Goal: Find specific page/section: Find specific page/section

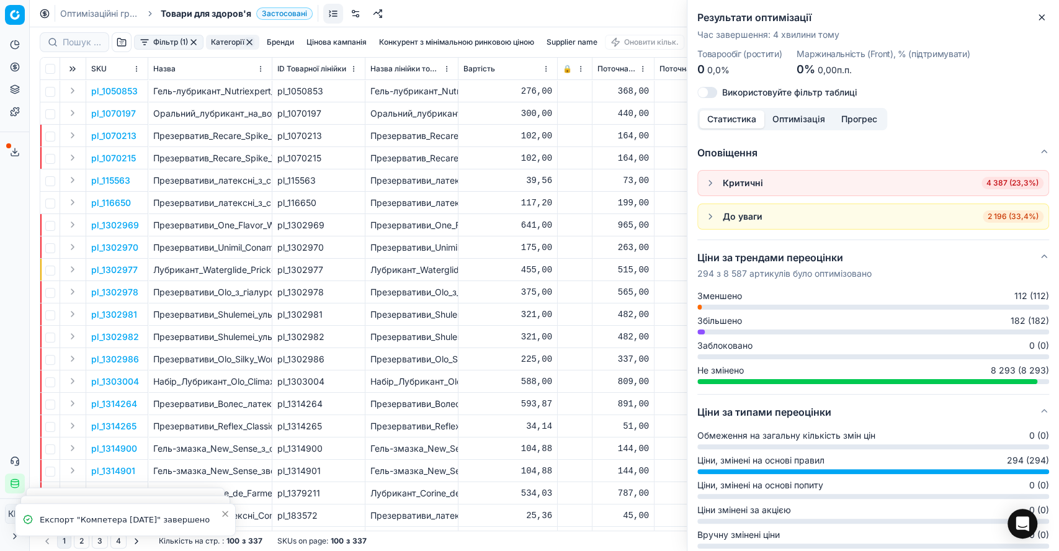
click at [1043, 20] on icon "button" at bounding box center [1041, 17] width 10 height 10
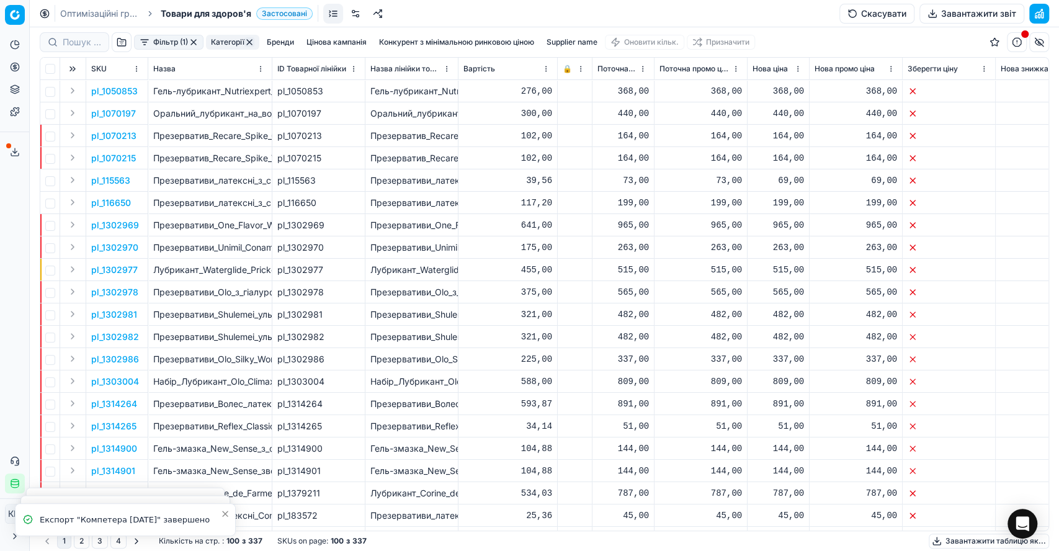
drag, startPoint x: 89, startPoint y: 29, endPoint x: 88, endPoint y: 37, distance: 7.5
click at [88, 30] on div "Фільтр (1) Категорії [PERSON_NAME] кампанія Конкурент з мінімальною ринковою ці…" at bounding box center [544, 42] width 1009 height 30
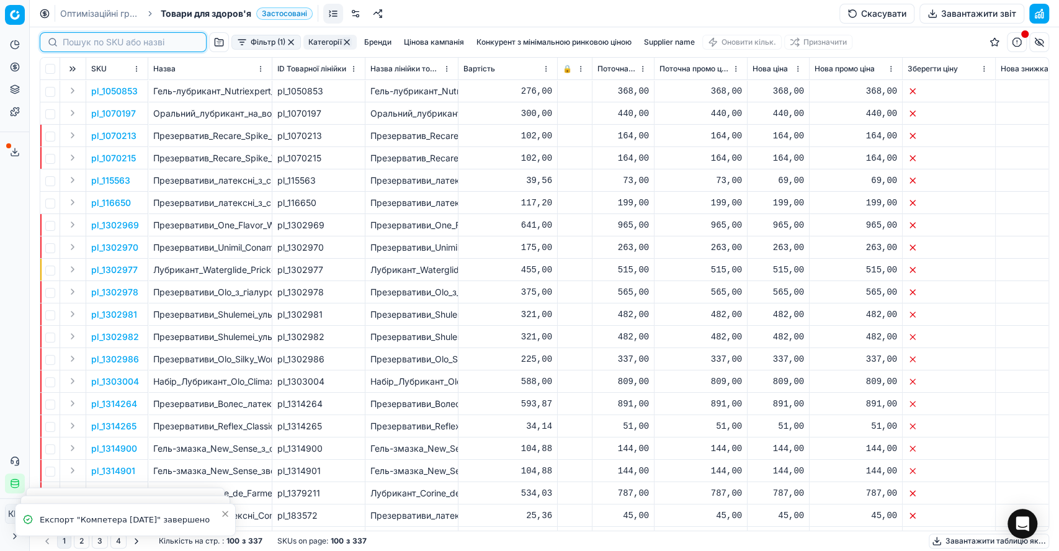
click at [84, 43] on input at bounding box center [131, 42] width 136 height 12
paste input "617409"
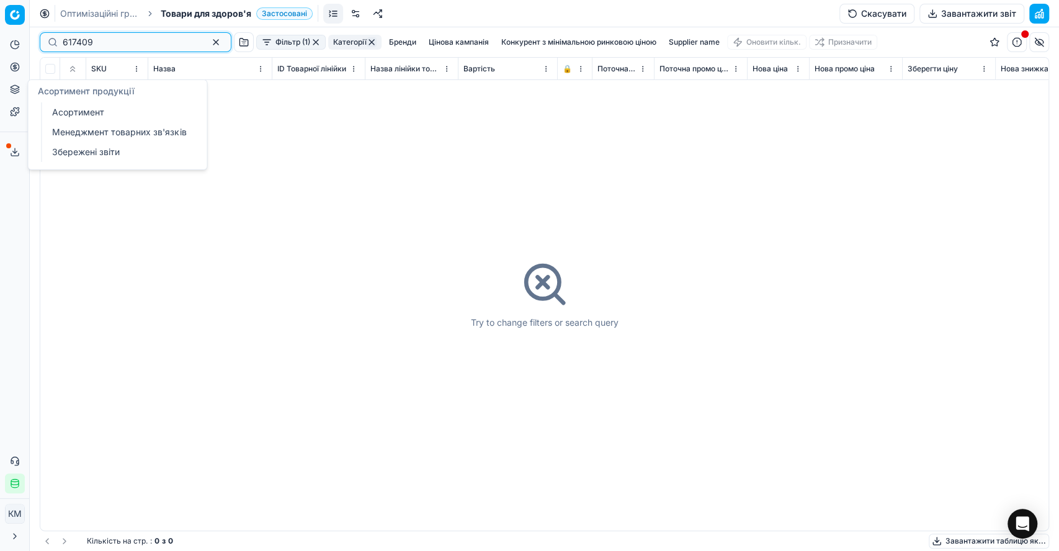
type input "617409"
click at [23, 89] on button "Асортимент продукції" at bounding box center [15, 89] width 20 height 20
click at [46, 110] on ul "Асортимент Менеджмент товарних зв'язків Збережені звіти" at bounding box center [120, 132] width 158 height 60
click at [66, 114] on link "Асортимент" at bounding box center [119, 112] width 145 height 17
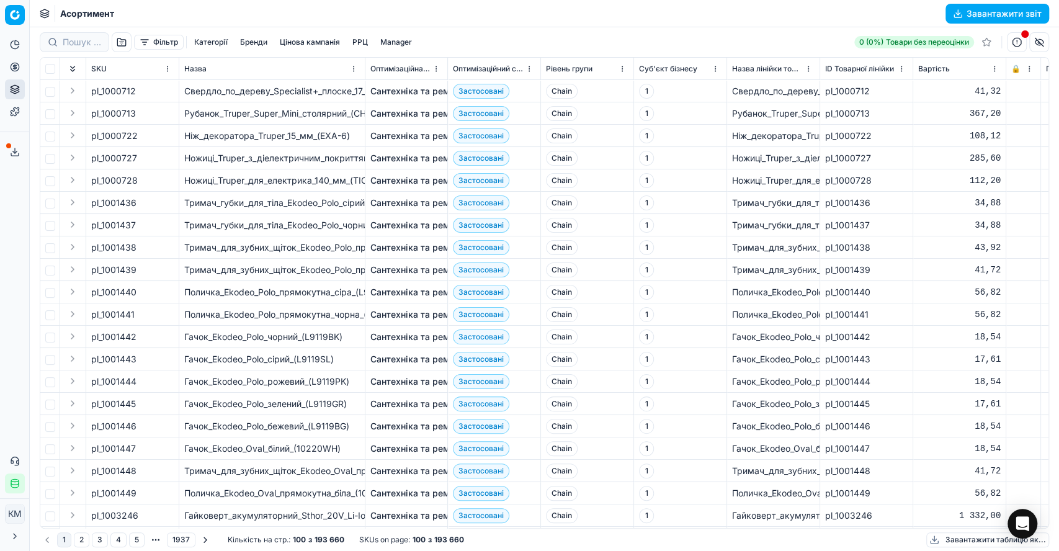
click at [0, 341] on div "Аналітика Цінова оптимізація Асортимент продукції Шаблони Сервіс експорту 82 Зв…" at bounding box center [14, 264] width 29 height 468
click at [78, 43] on input at bounding box center [82, 42] width 38 height 12
paste input "617409"
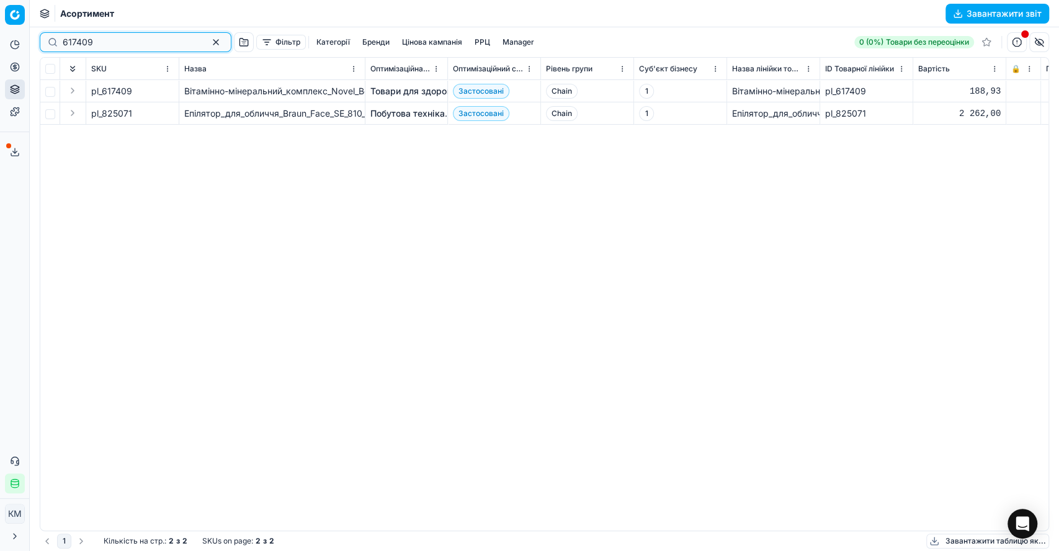
type input "617409"
click at [479, 92] on span "Застосовані" at bounding box center [481, 91] width 56 height 15
click at [410, 89] on link "Товари для здоров'я" at bounding box center [414, 91] width 89 height 12
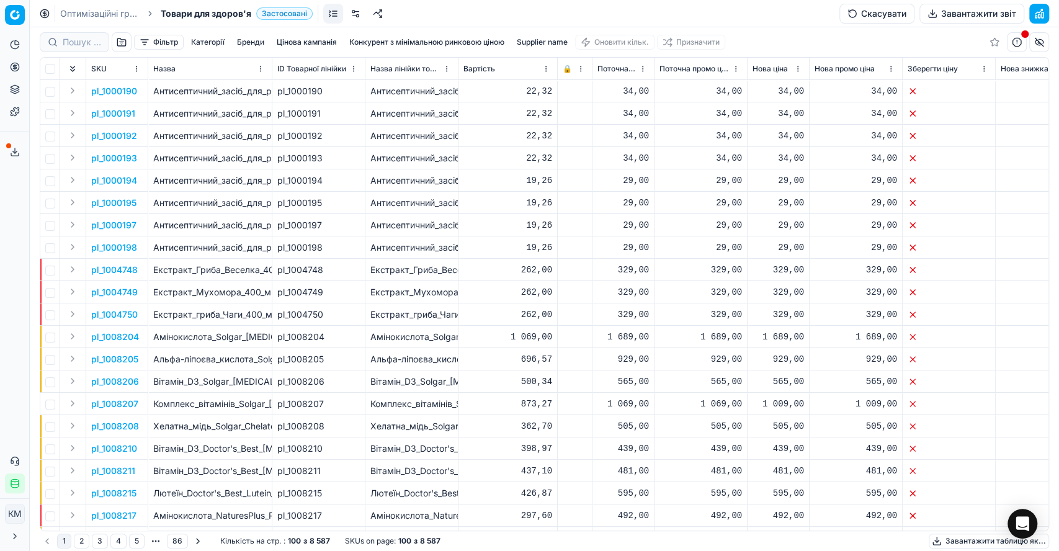
click at [58, 45] on div at bounding box center [74, 42] width 69 height 20
paste input "617409"
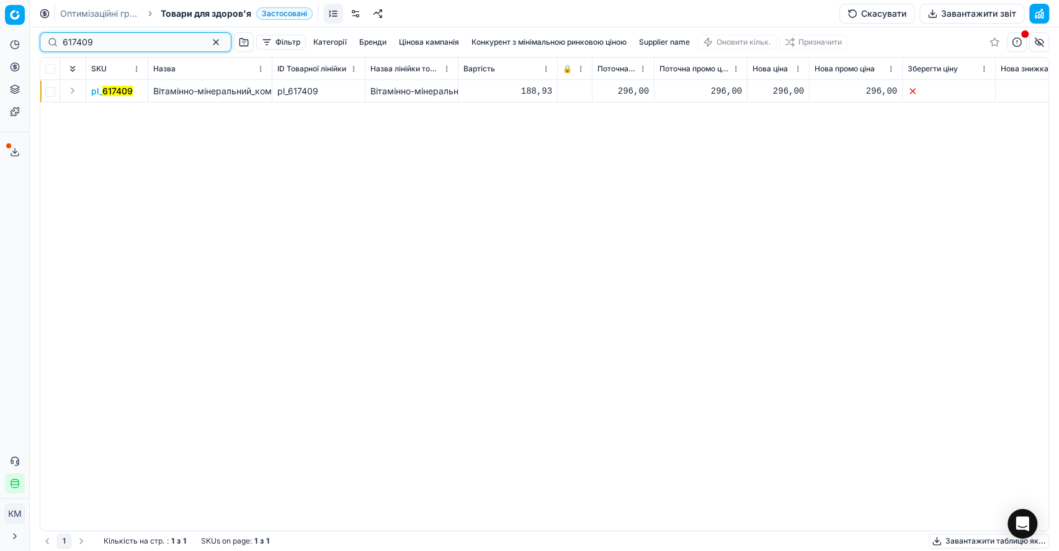
type input "617409"
click at [74, 87] on button "Expand" at bounding box center [72, 90] width 15 height 15
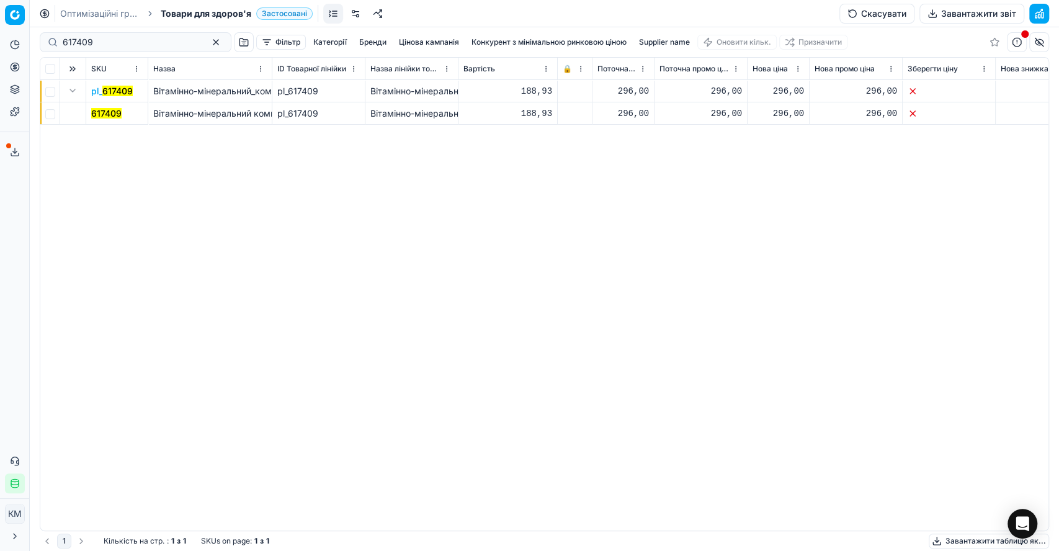
click at [111, 111] on mark "617409" at bounding box center [106, 113] width 30 height 11
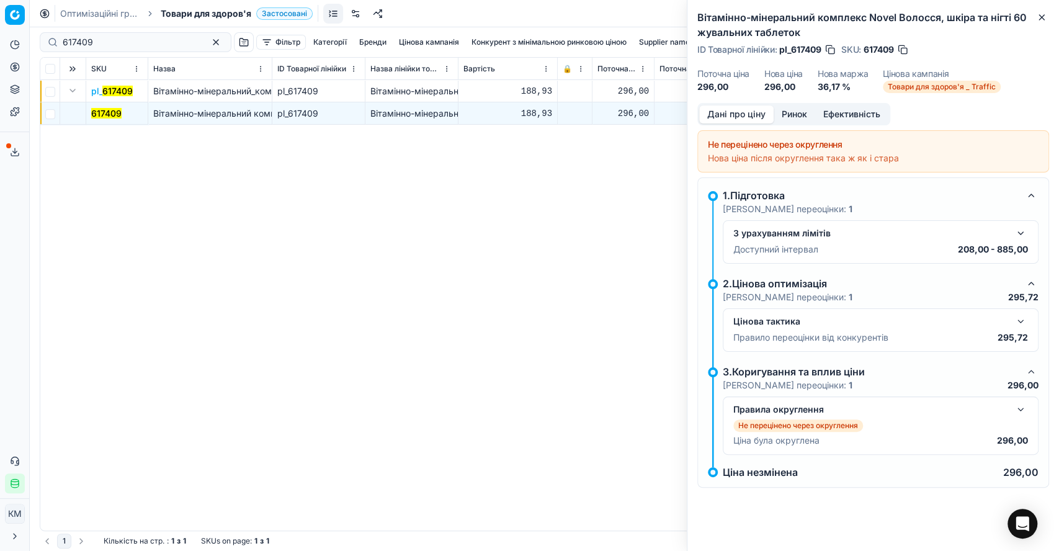
click at [1022, 319] on button "button" at bounding box center [1020, 321] width 15 height 15
